Goal: Transaction & Acquisition: Download file/media

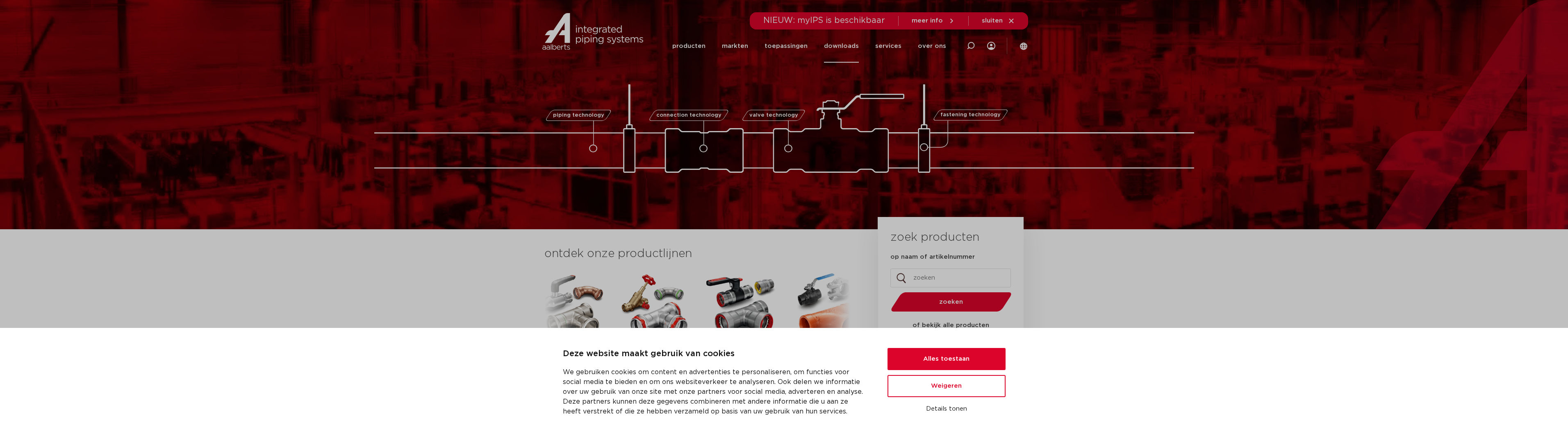
click at [848, 46] on link "downloads" at bounding box center [841, 46] width 35 height 33
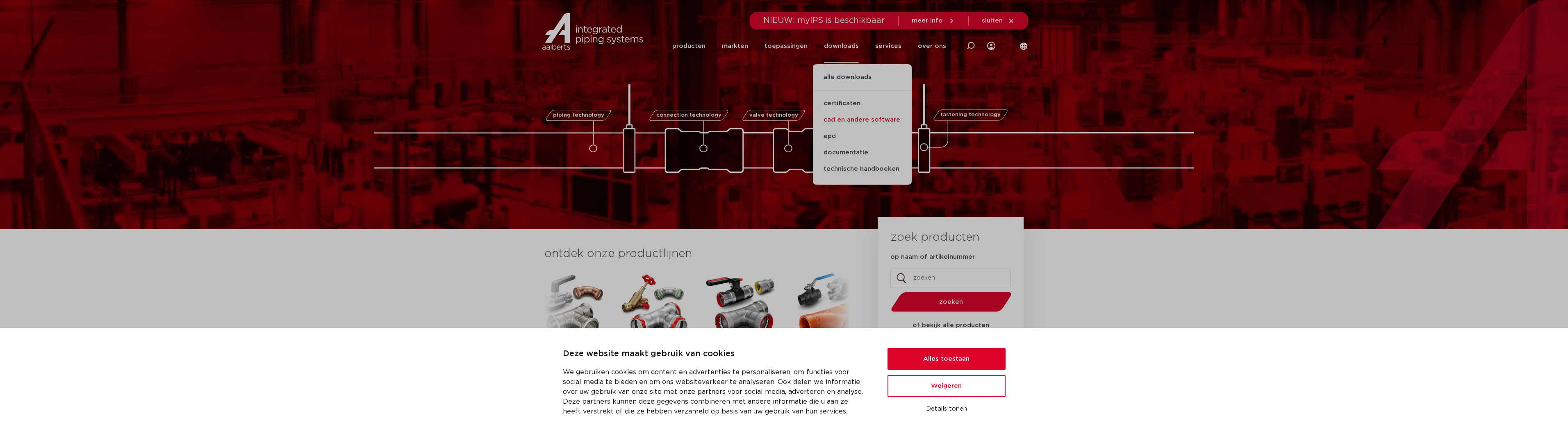
click at [854, 119] on link "cad en andere software" at bounding box center [862, 120] width 99 height 16
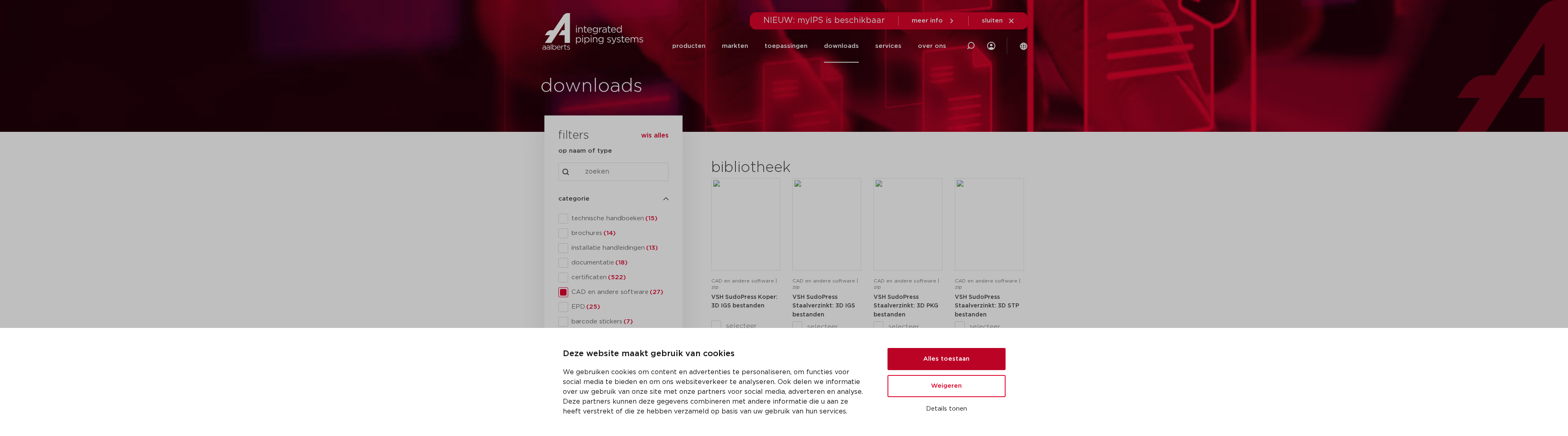
click at [945, 359] on button "Alles toestaan" at bounding box center [947, 359] width 118 height 22
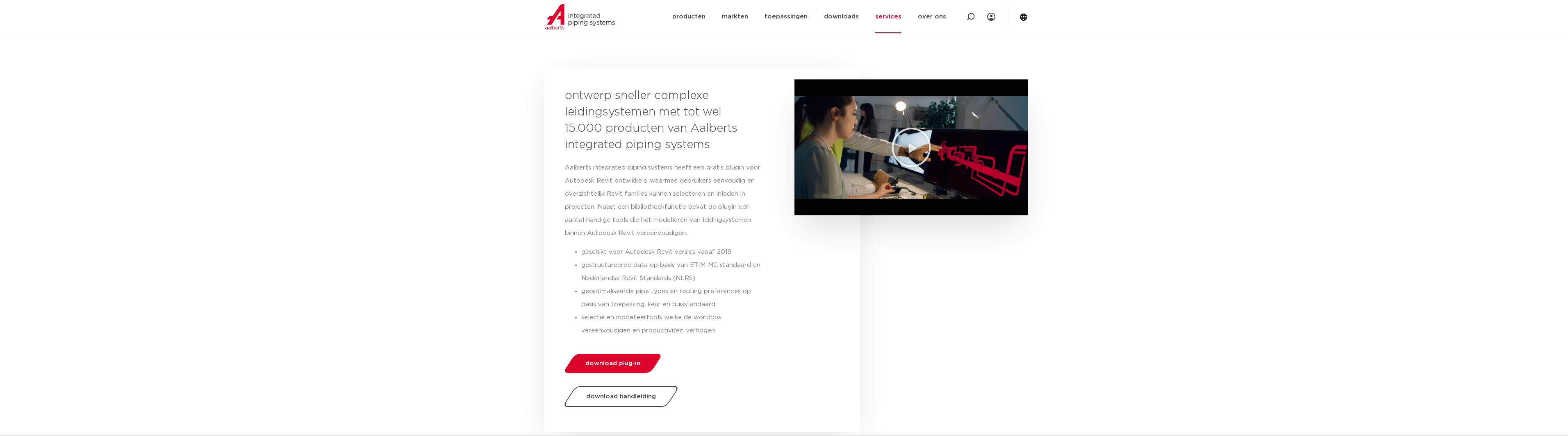
scroll to position [123, 0]
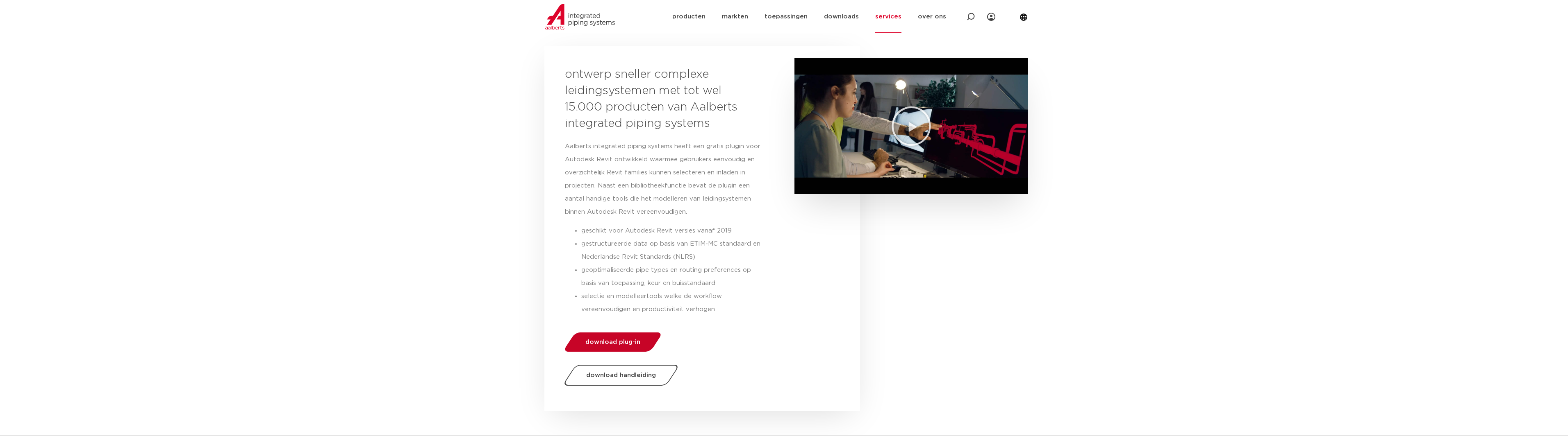
click at [624, 339] on span "download plug-in" at bounding box center [613, 342] width 55 height 6
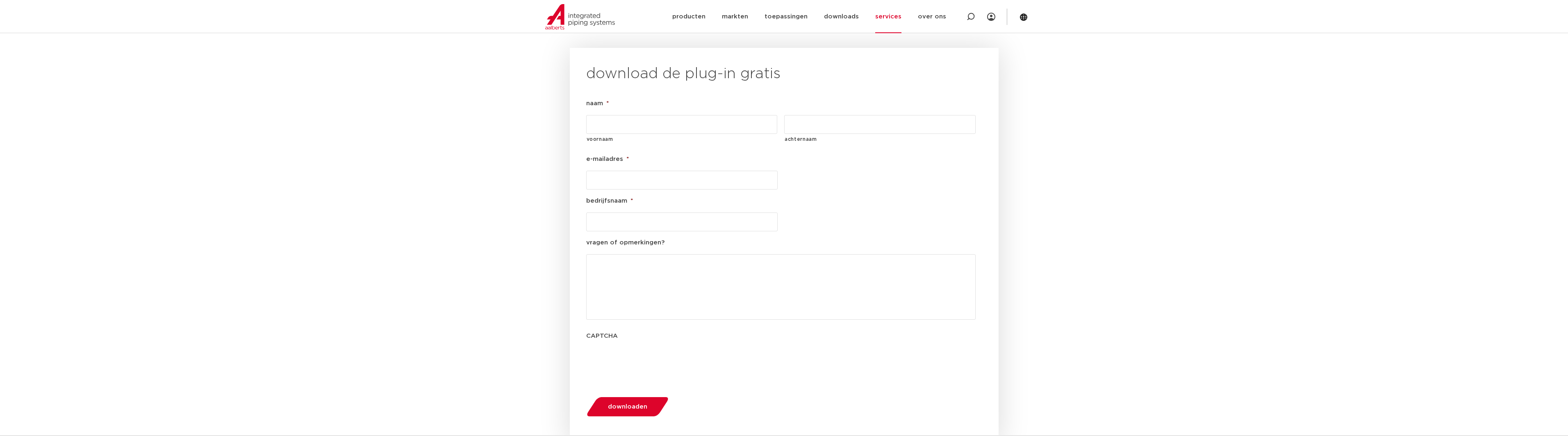
scroll to position [894, 0]
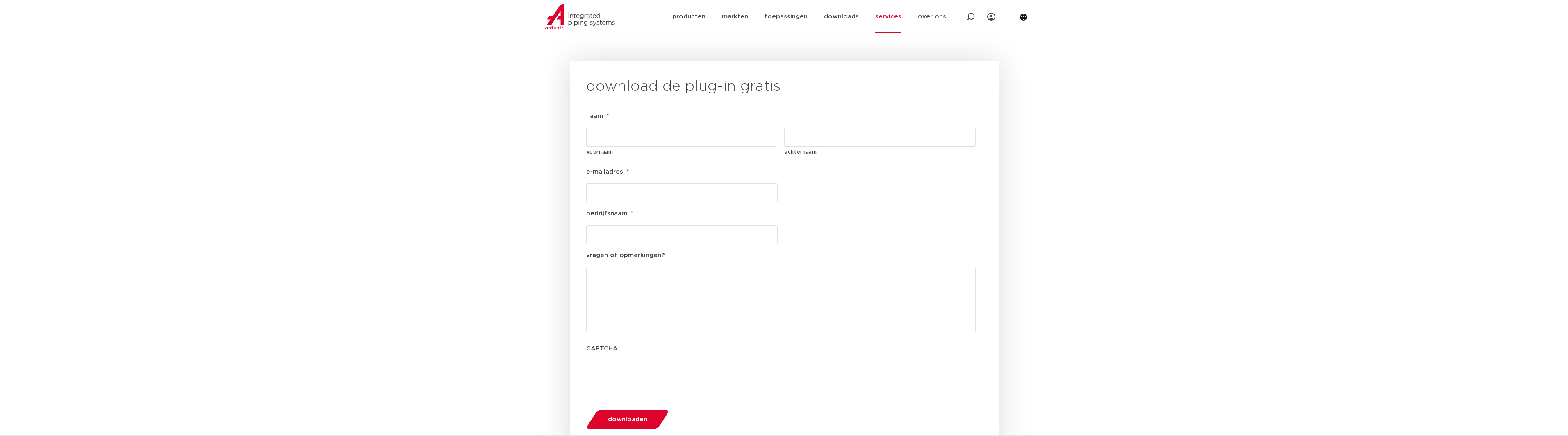
click at [624, 128] on input "voornaam" at bounding box center [682, 137] width 192 height 19
type input "Olivier"
click at [850, 128] on input "achternaam" at bounding box center [880, 137] width 192 height 19
type input "Roestenburg"
click at [667, 184] on input "e-mailadres *" at bounding box center [682, 193] width 192 height 19
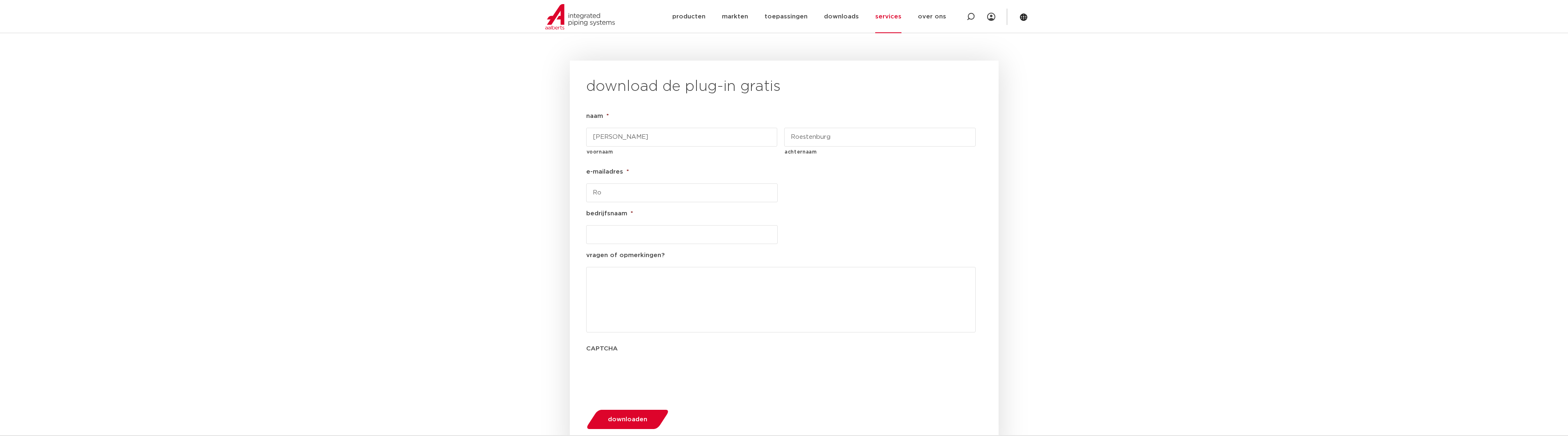
type input "R"
type input "roestenburg@warmtebouw.nl"
click at [653, 225] on input "bedrijfsnaam *" at bounding box center [682, 234] width 192 height 19
type input "Warmtebouw"
click at [651, 409] on button "downloaden" at bounding box center [627, 420] width 88 height 21
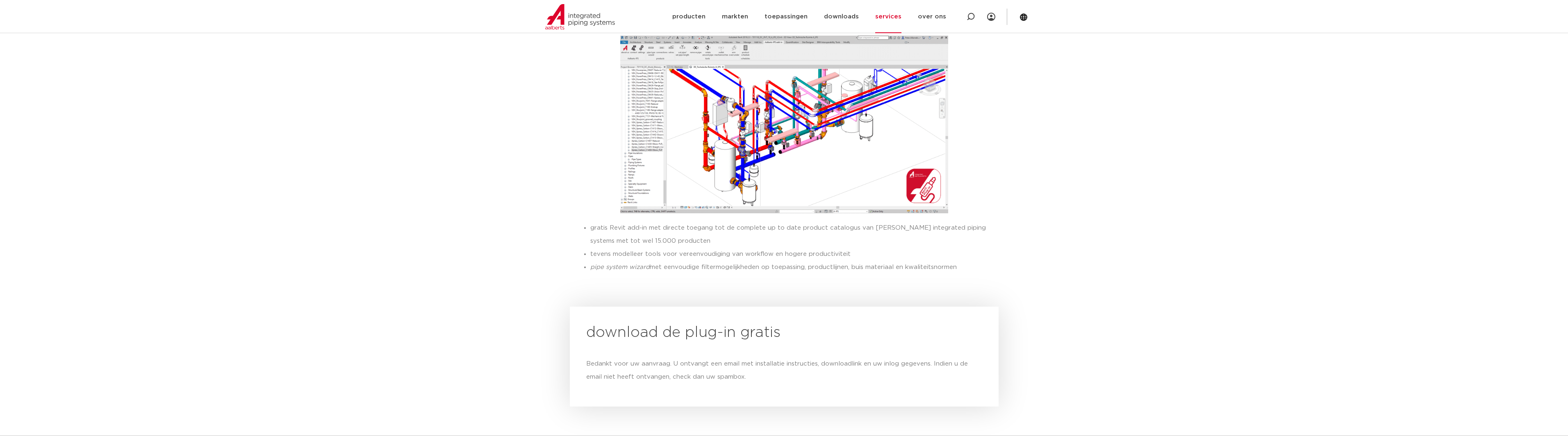
scroll to position [699, 0]
